Goal: Find specific page/section: Find specific page/section

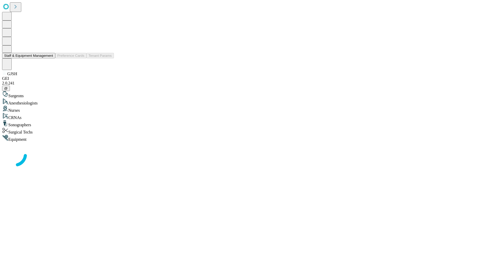
click at [50, 58] on button "Staff & Equipment Management" at bounding box center [28, 55] width 53 height 5
